Goal: Information Seeking & Learning: Learn about a topic

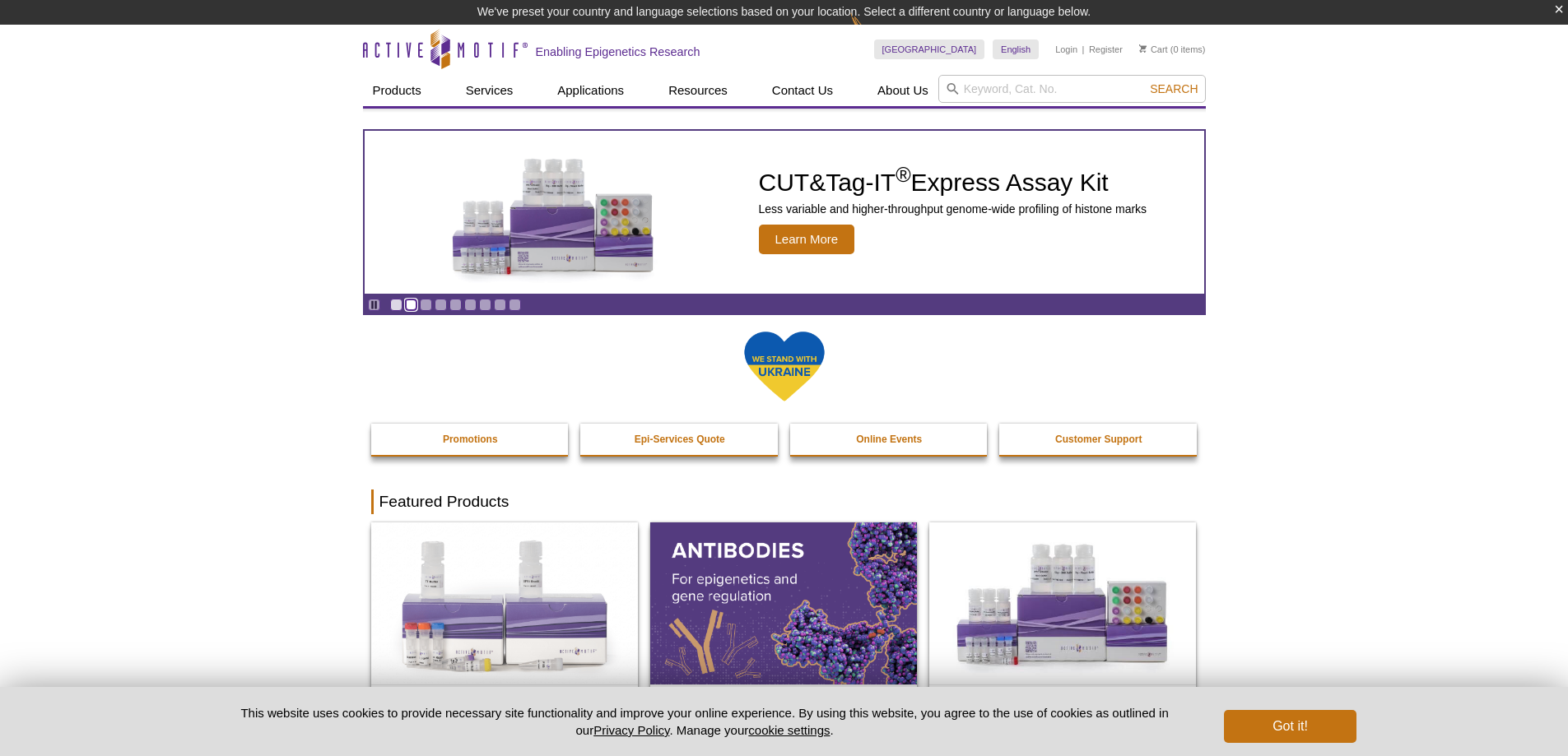
click at [409, 307] on link "Go to slide 2" at bounding box center [411, 305] width 12 height 12
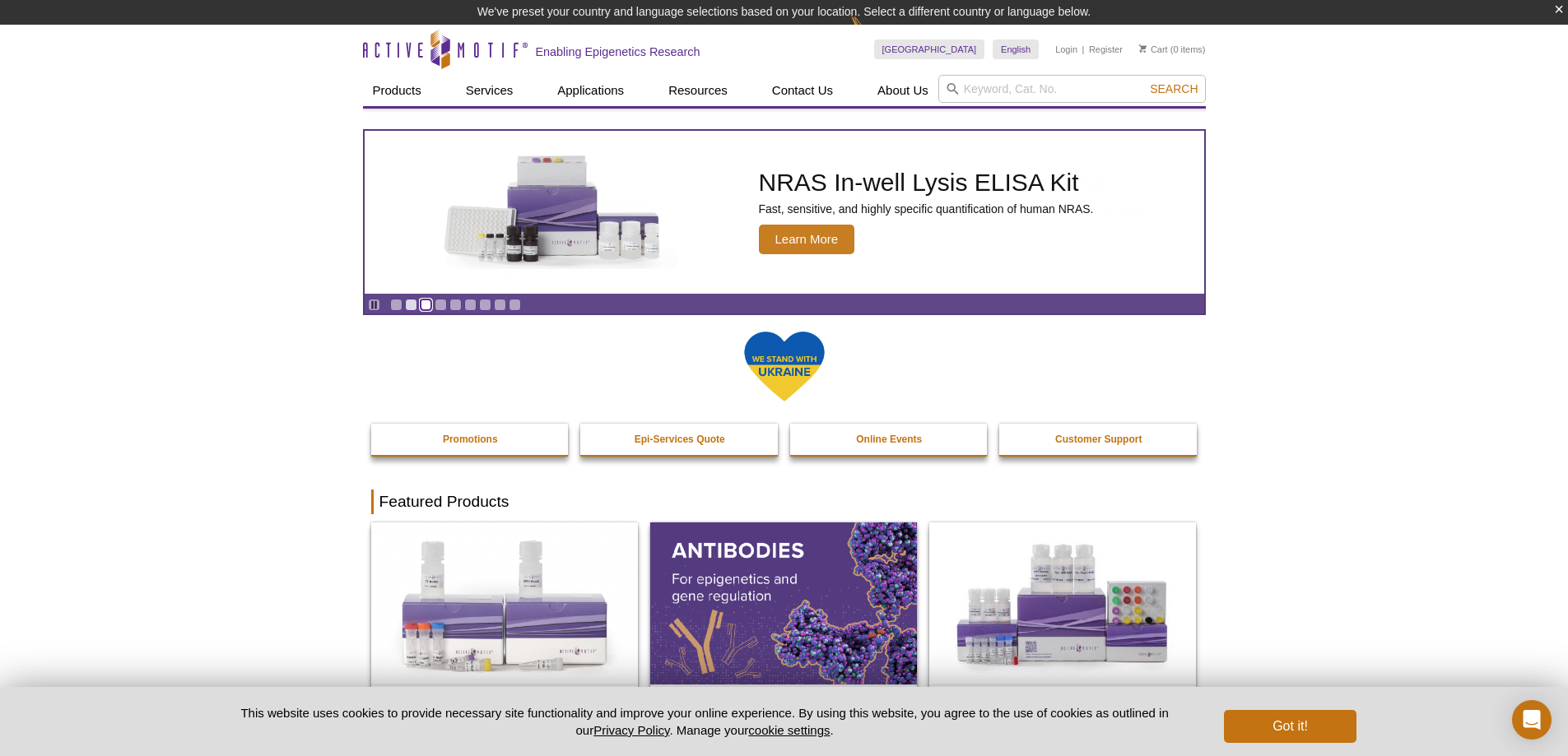
click at [428, 300] on link "Go to slide 3" at bounding box center [426, 305] width 12 height 12
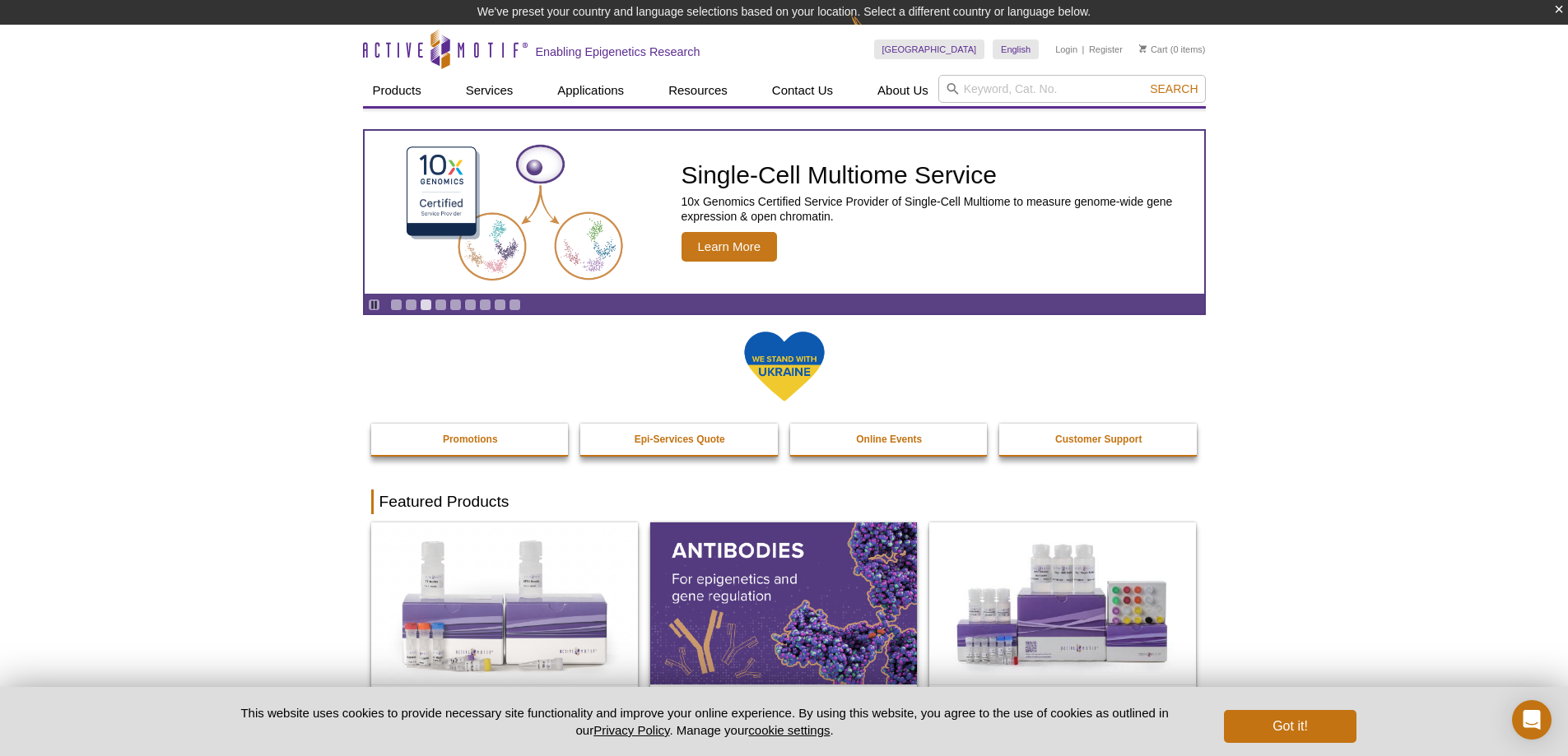
click at [454, 296] on div "Pause Go to slide 1 Go to slide 2 Go to slide 3 Go to slide 4 Go to slide 5 Go …" at bounding box center [444, 305] width 159 height 18
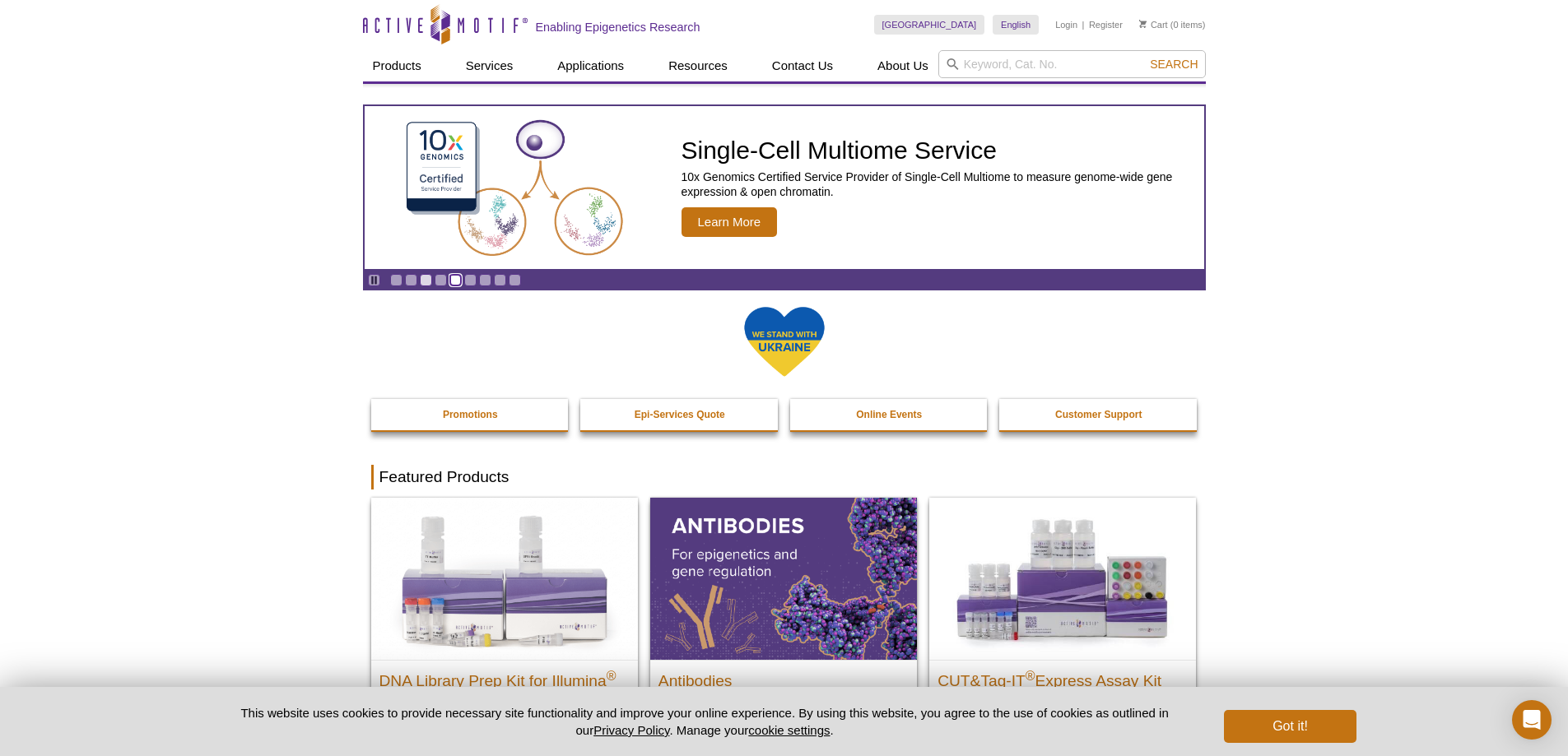
click at [454, 280] on link "Go to slide 5" at bounding box center [456, 280] width 12 height 12
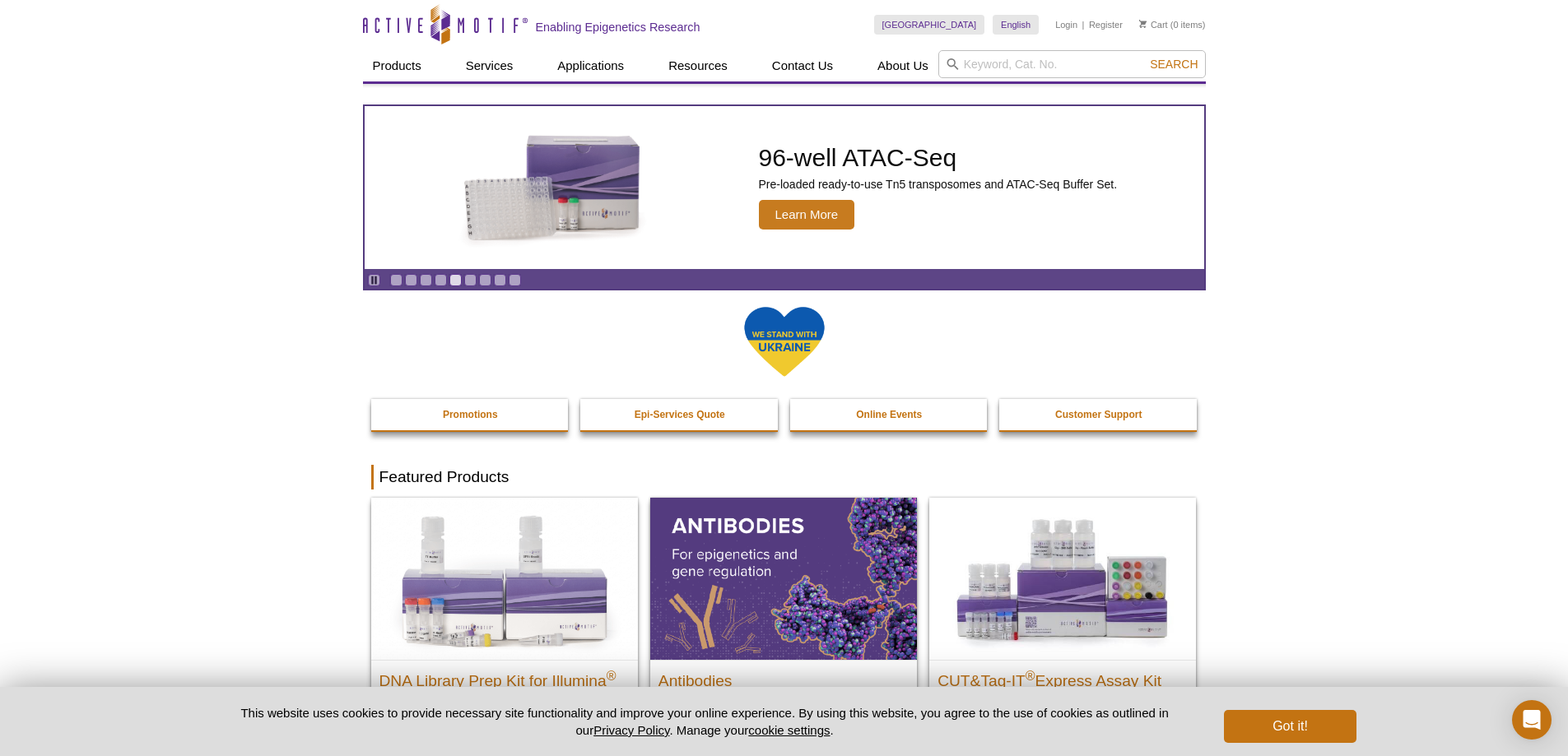
click at [481, 273] on div "Pause Go to slide 1 Go to slide 2 Go to slide 3 Go to slide 4 Go to slide 5 Go …" at bounding box center [444, 280] width 159 height 18
click at [495, 277] on link "Go to slide 8" at bounding box center [500, 280] width 12 height 12
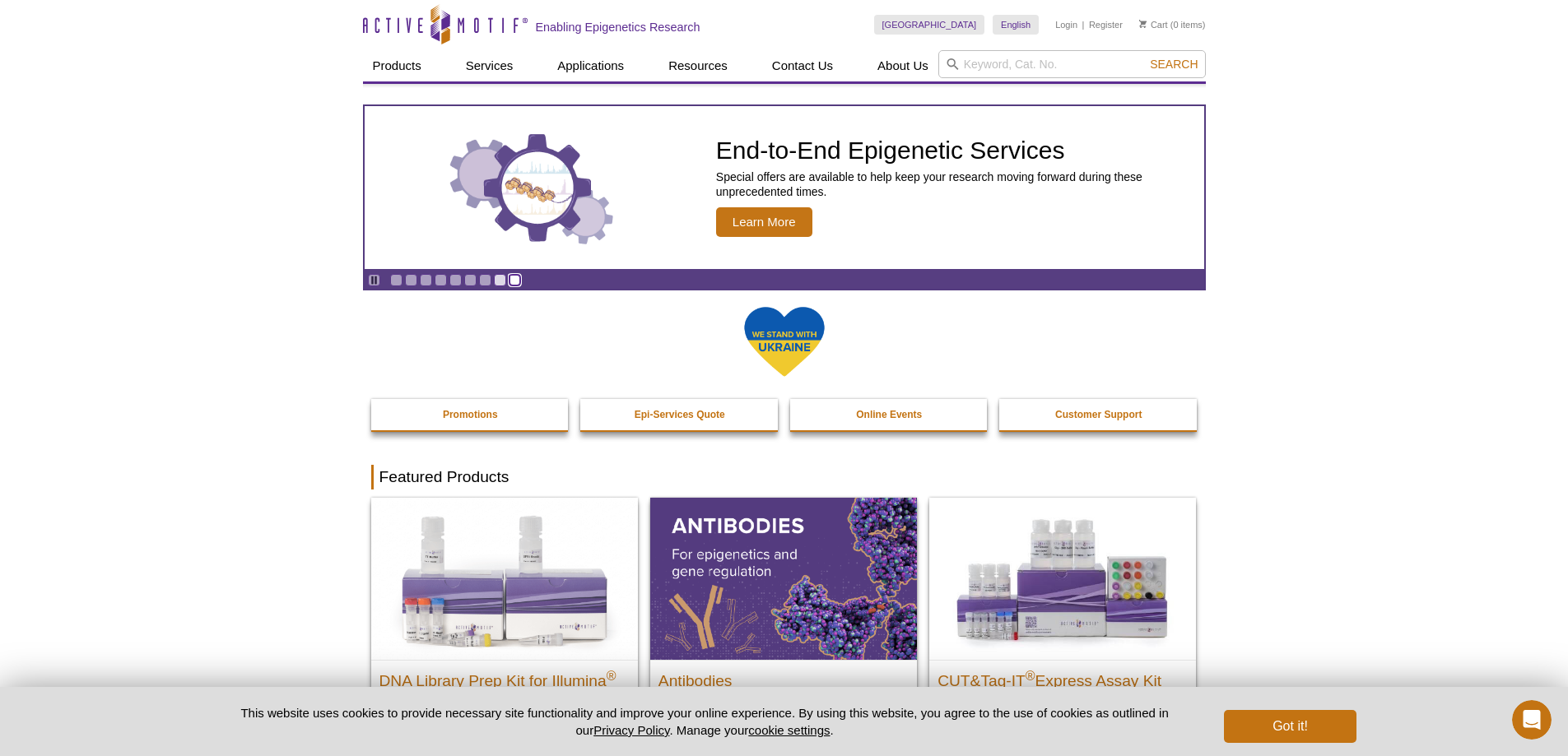
click at [518, 278] on link "Go to slide 9" at bounding box center [515, 280] width 12 height 12
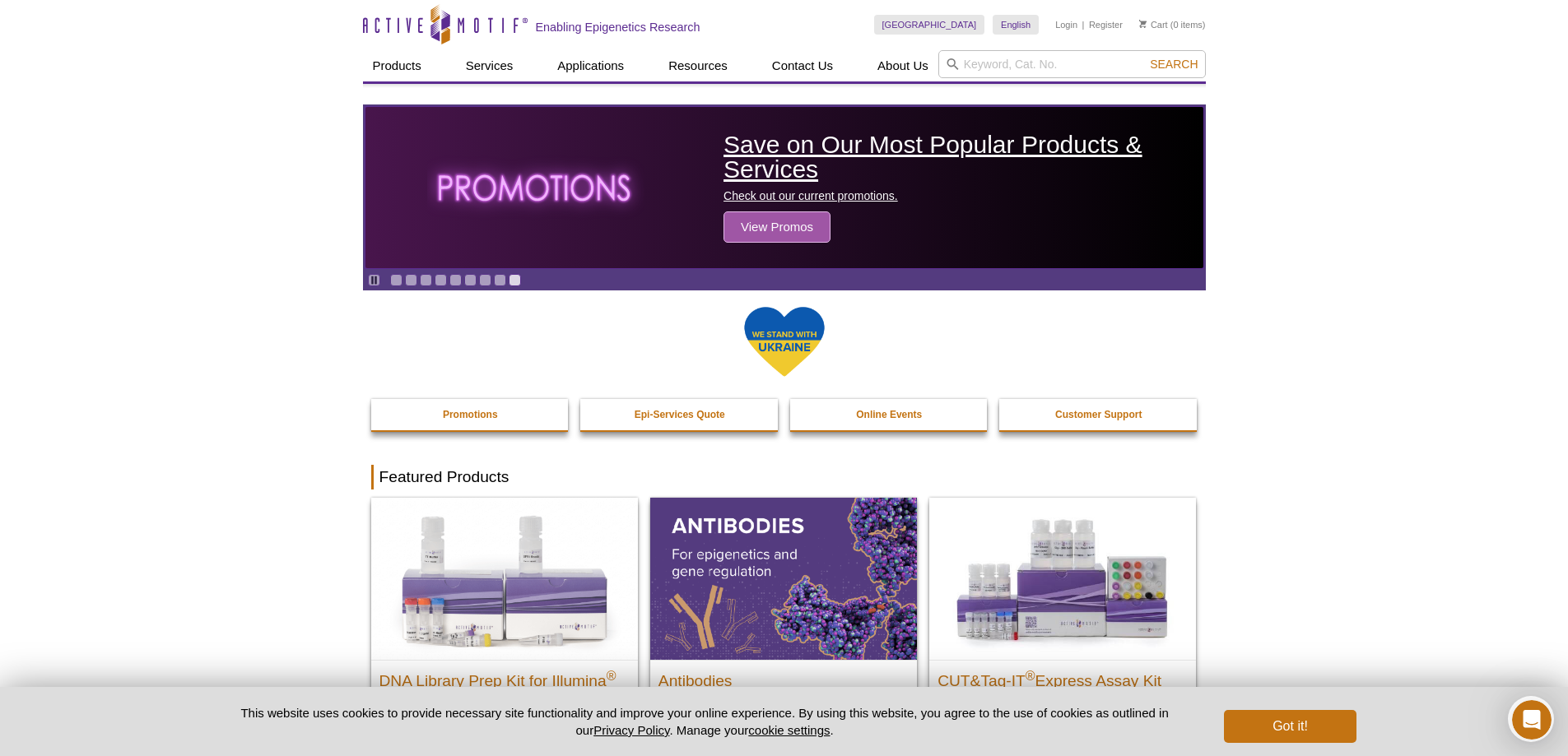
click at [797, 232] on span "View Promos" at bounding box center [776, 226] width 107 height 31
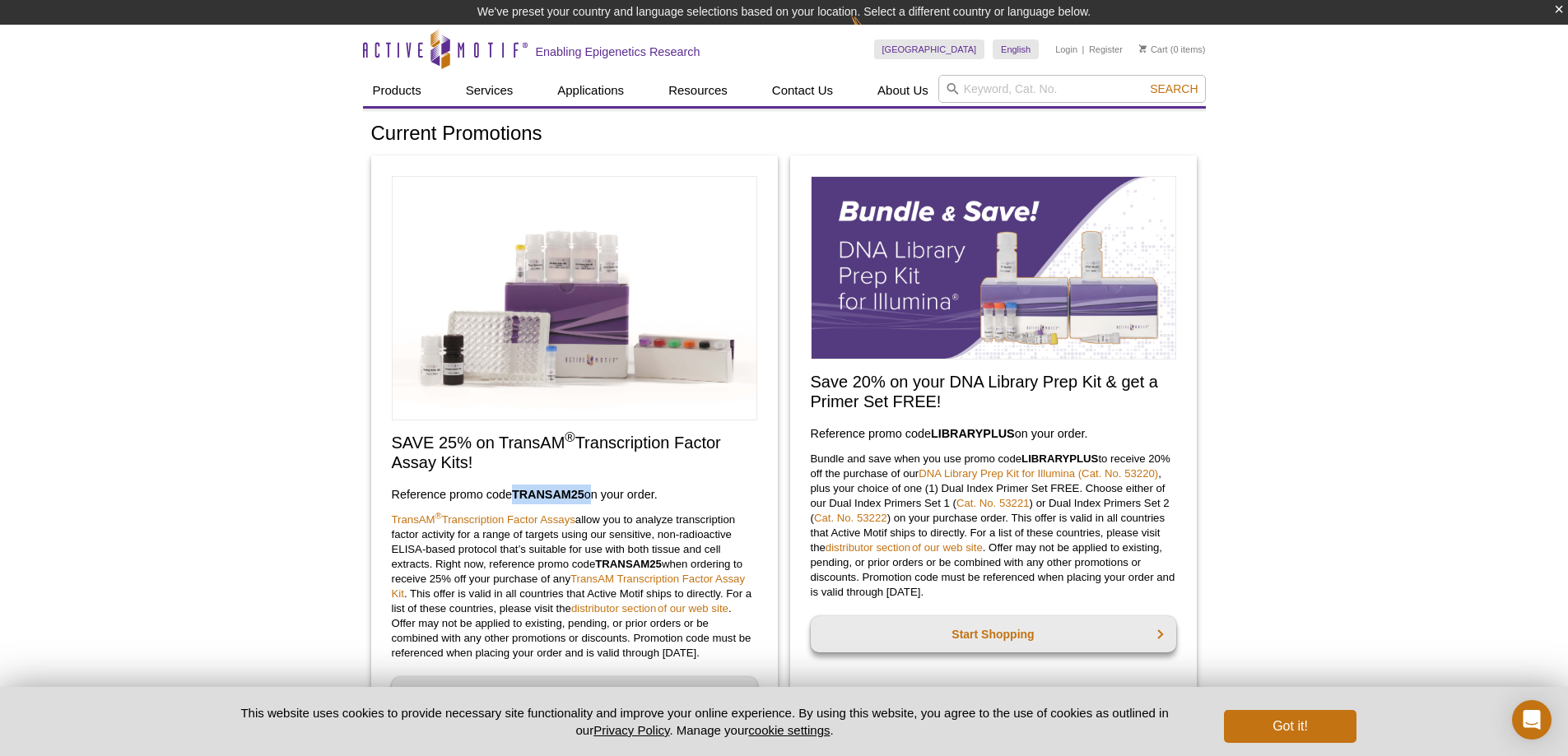
drag, startPoint x: 511, startPoint y: 488, endPoint x: 591, endPoint y: 495, distance: 80.3
click at [591, 495] on h3 "Reference promo code  TRANSAM25  on your order." at bounding box center [575, 495] width 366 height 19
